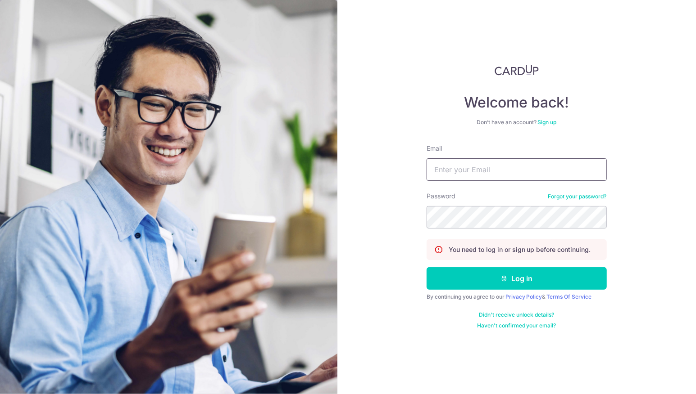
click at [457, 181] on input "Email" at bounding box center [516, 170] width 180 height 23
type input "[EMAIL_ADDRESS][DOMAIN_NAME]"
click at [426, 267] on button "Log in" at bounding box center [516, 278] width 180 height 23
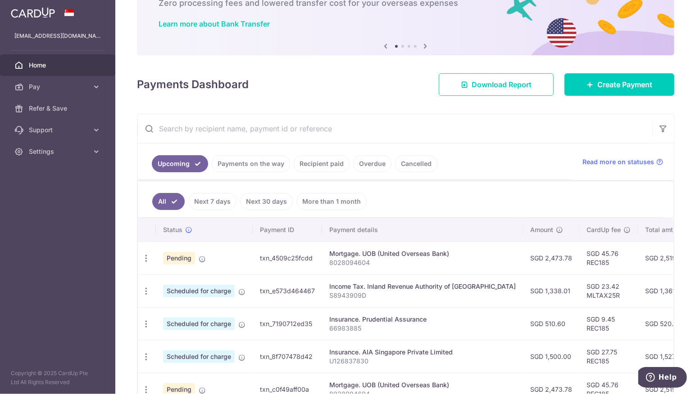
scroll to position [120, 0]
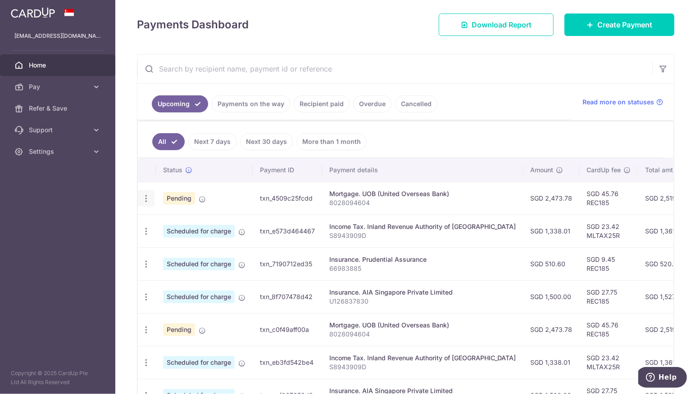
click at [143, 200] on icon "button" at bounding box center [145, 198] width 9 height 9
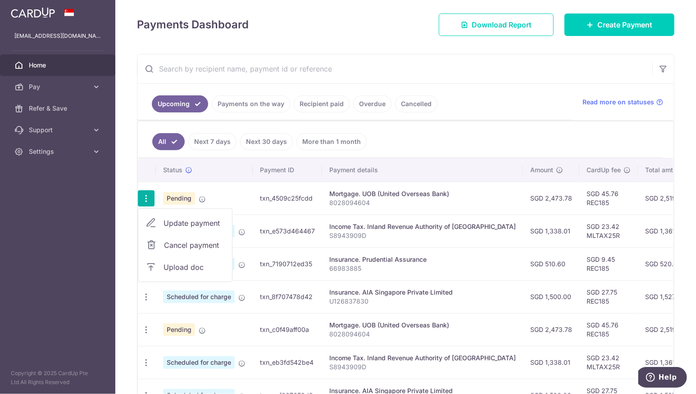
click at [143, 200] on icon "button" at bounding box center [145, 198] width 9 height 9
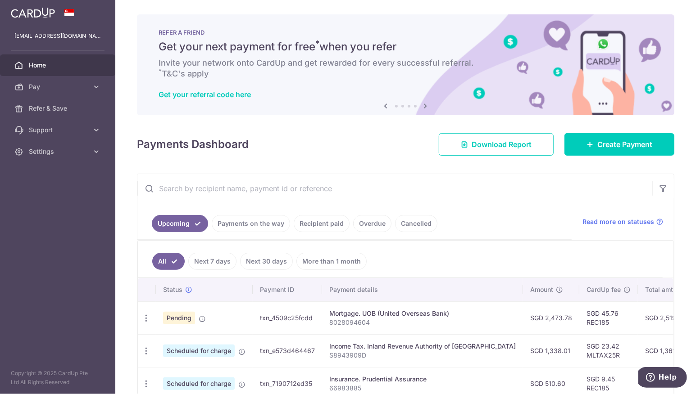
scroll to position [60, 0]
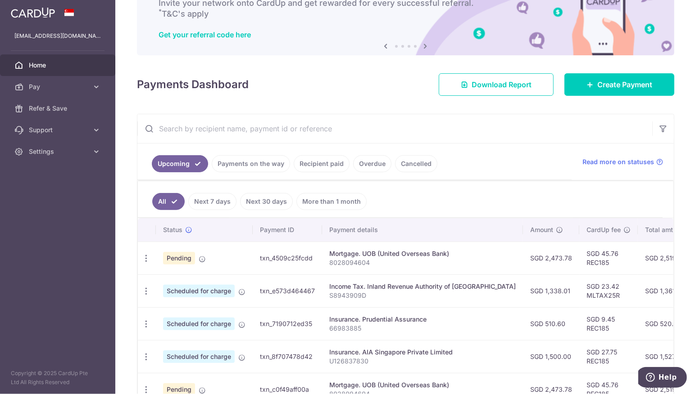
click at [251, 262] on td "Pending" at bounding box center [204, 258] width 97 height 33
click at [340, 255] on div "Mortgage. UOB (United Overseas Bank)" at bounding box center [422, 253] width 186 height 9
click at [178, 259] on span "Pending" at bounding box center [179, 258] width 32 height 13
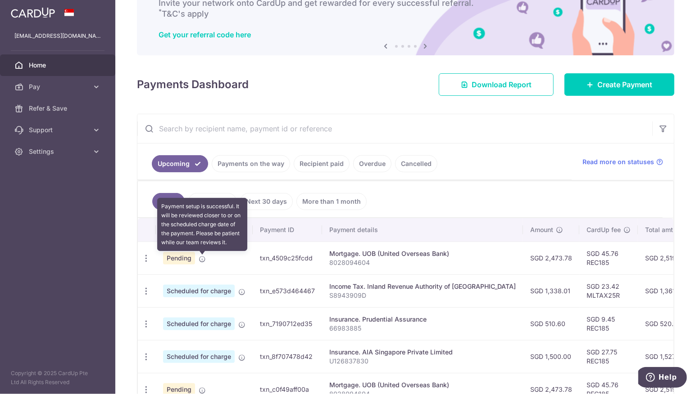
click at [199, 263] on icon at bounding box center [202, 259] width 7 height 7
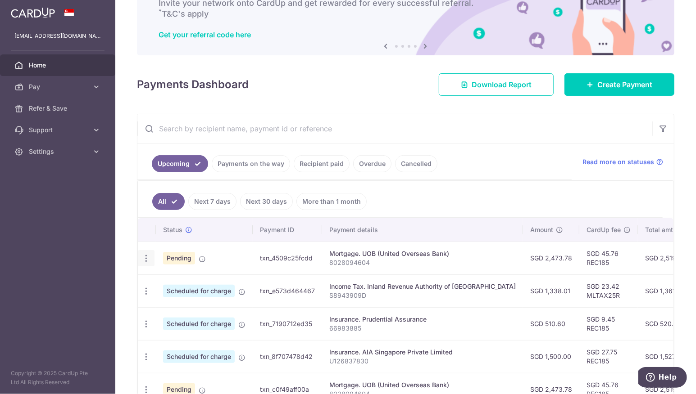
click at [143, 262] on icon "button" at bounding box center [145, 258] width 9 height 9
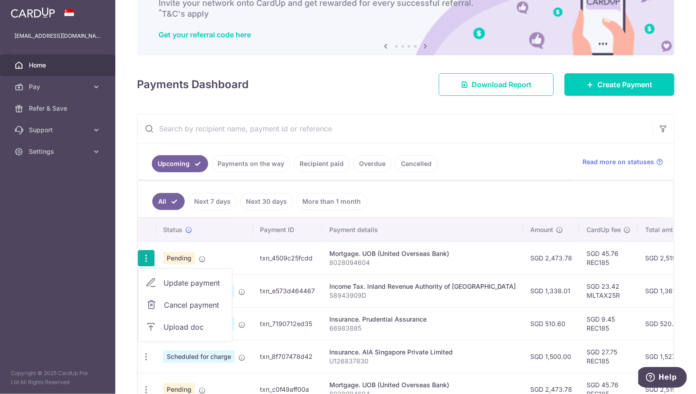
click at [143, 262] on icon "button" at bounding box center [145, 258] width 9 height 9
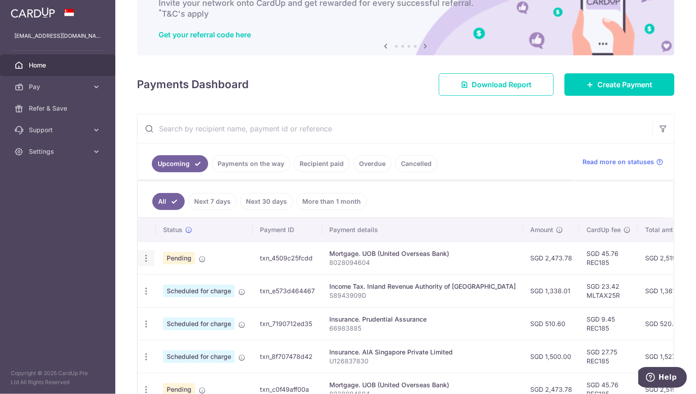
click at [143, 262] on icon "button" at bounding box center [145, 258] width 9 height 9
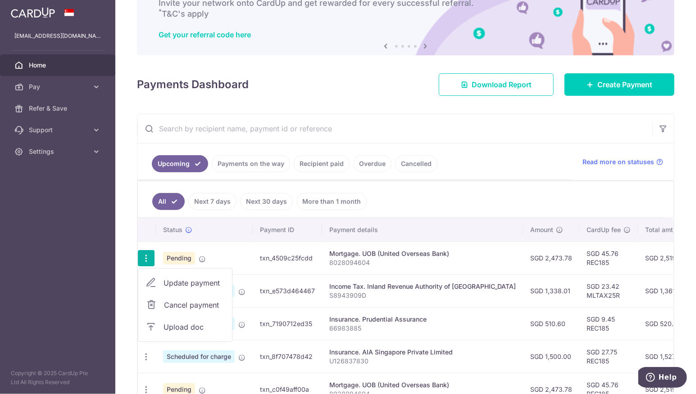
click at [161, 287] on link "Update payment" at bounding box center [185, 283] width 94 height 22
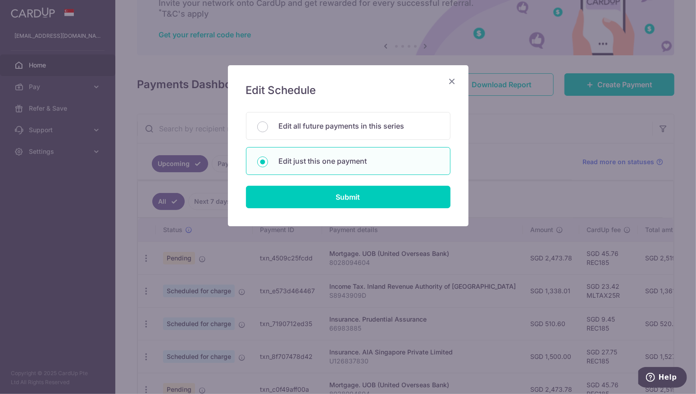
click at [449, 80] on icon "Close" at bounding box center [452, 81] width 11 height 11
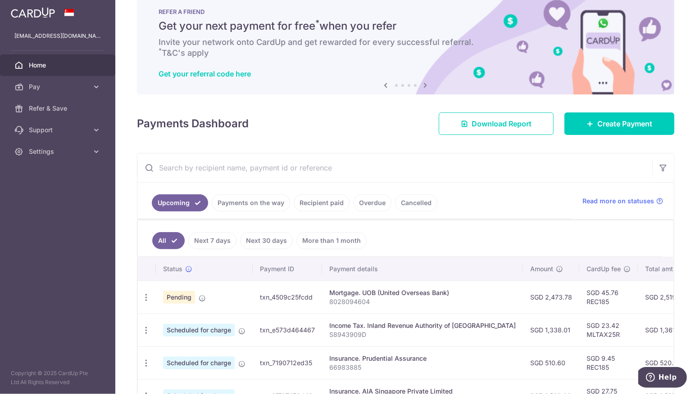
scroll to position [0, 0]
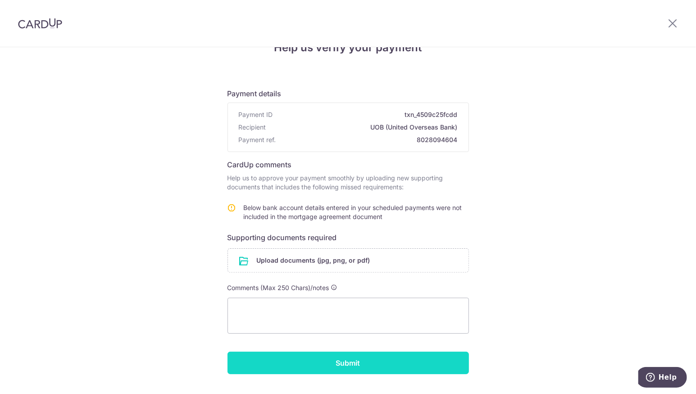
scroll to position [49, 0]
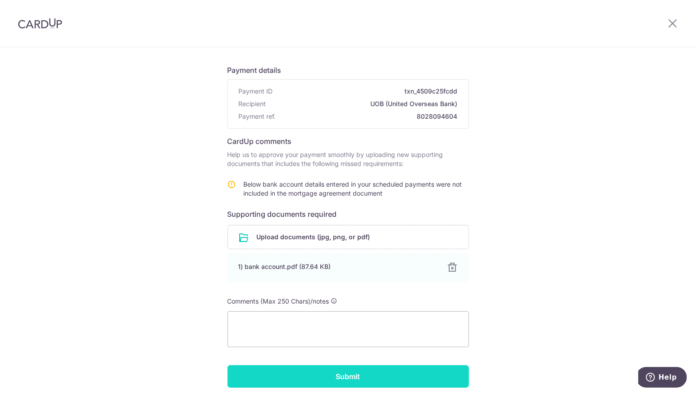
click at [394, 377] on input "Submit" at bounding box center [347, 377] width 241 height 23
